Goal: Transaction & Acquisition: Purchase product/service

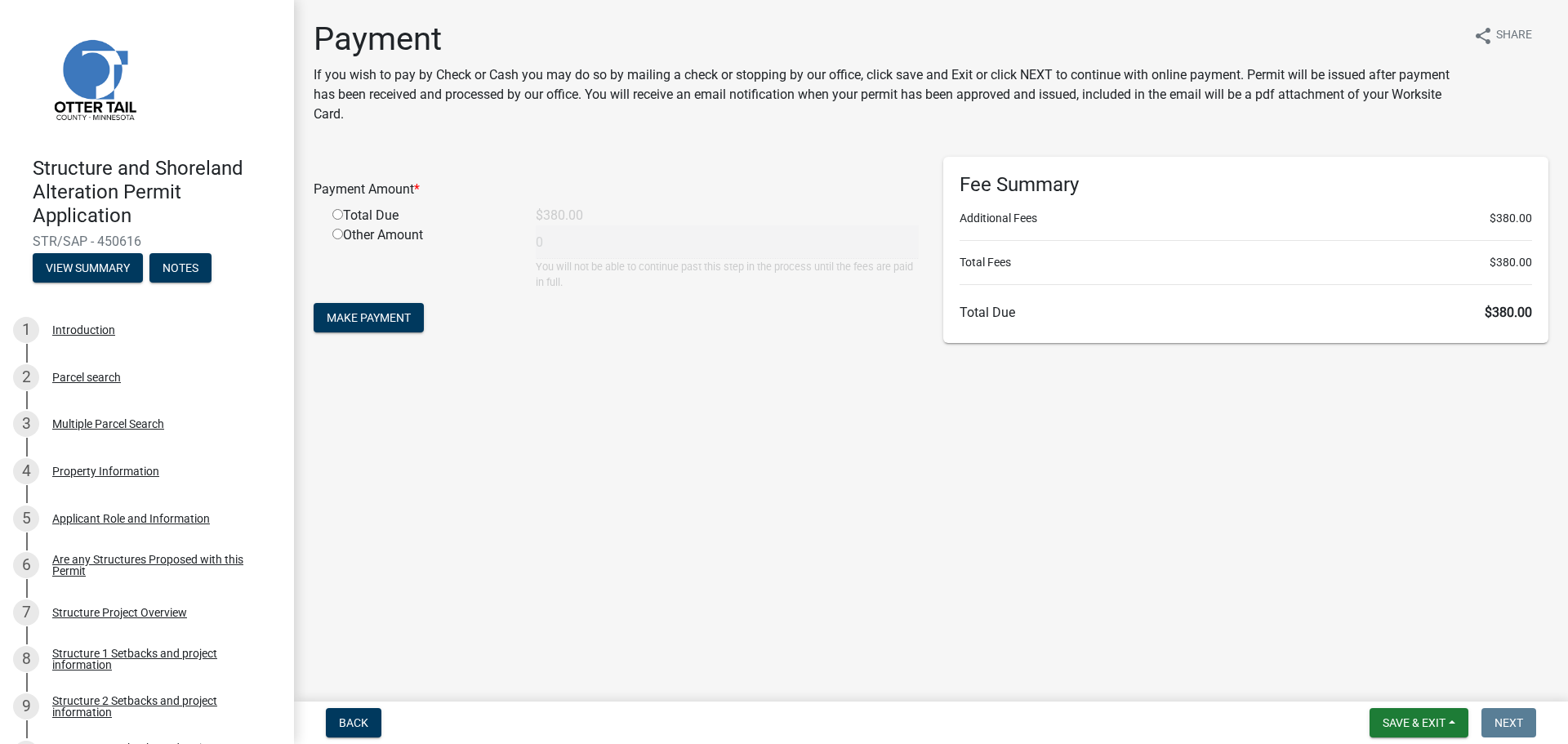
click at [338, 214] on input "radio" at bounding box center [337, 214] width 10 height 10
radio input "true"
type input "380"
click at [367, 320] on span "Make Payment" at bounding box center [368, 318] width 84 height 13
